Goal: Go to known website: Access a specific website the user already knows

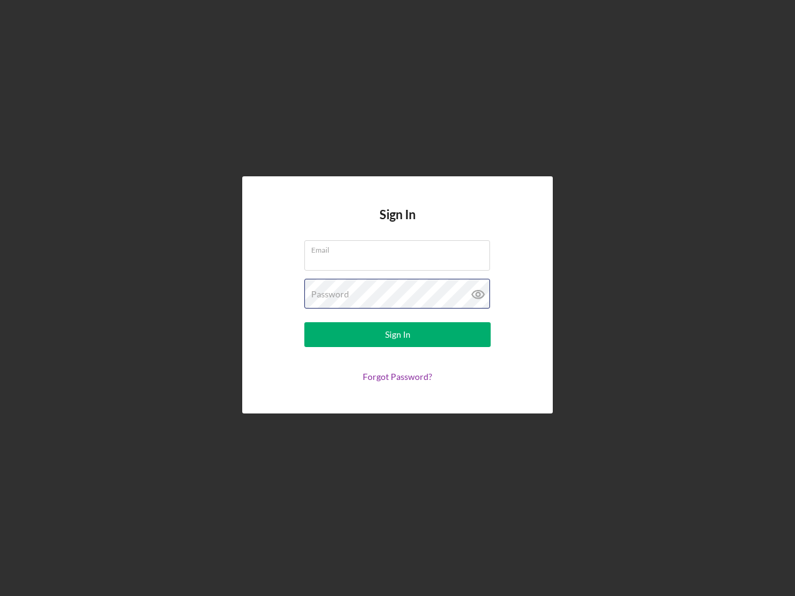
click at [398, 298] on div "Password" at bounding box center [397, 294] width 186 height 31
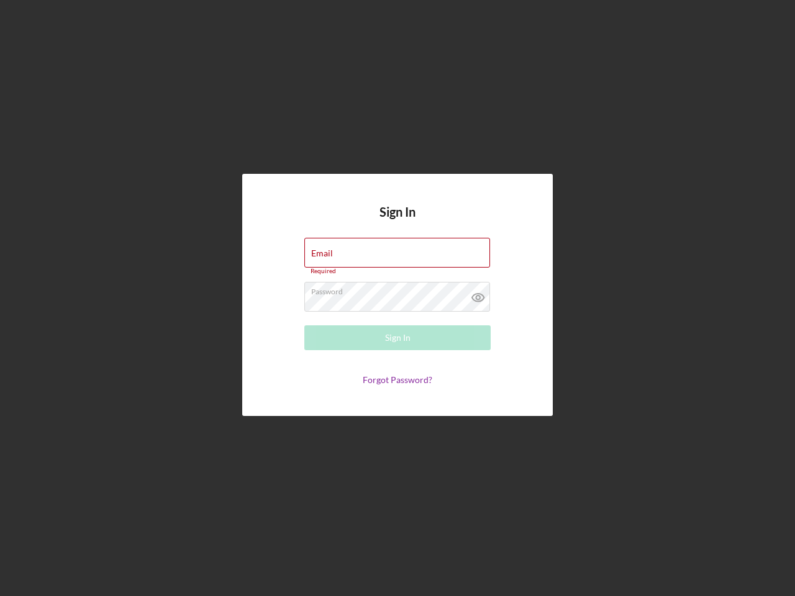
click at [478, 295] on icon at bounding box center [478, 297] width 31 height 31
